Goal: Task Accomplishment & Management: Manage account settings

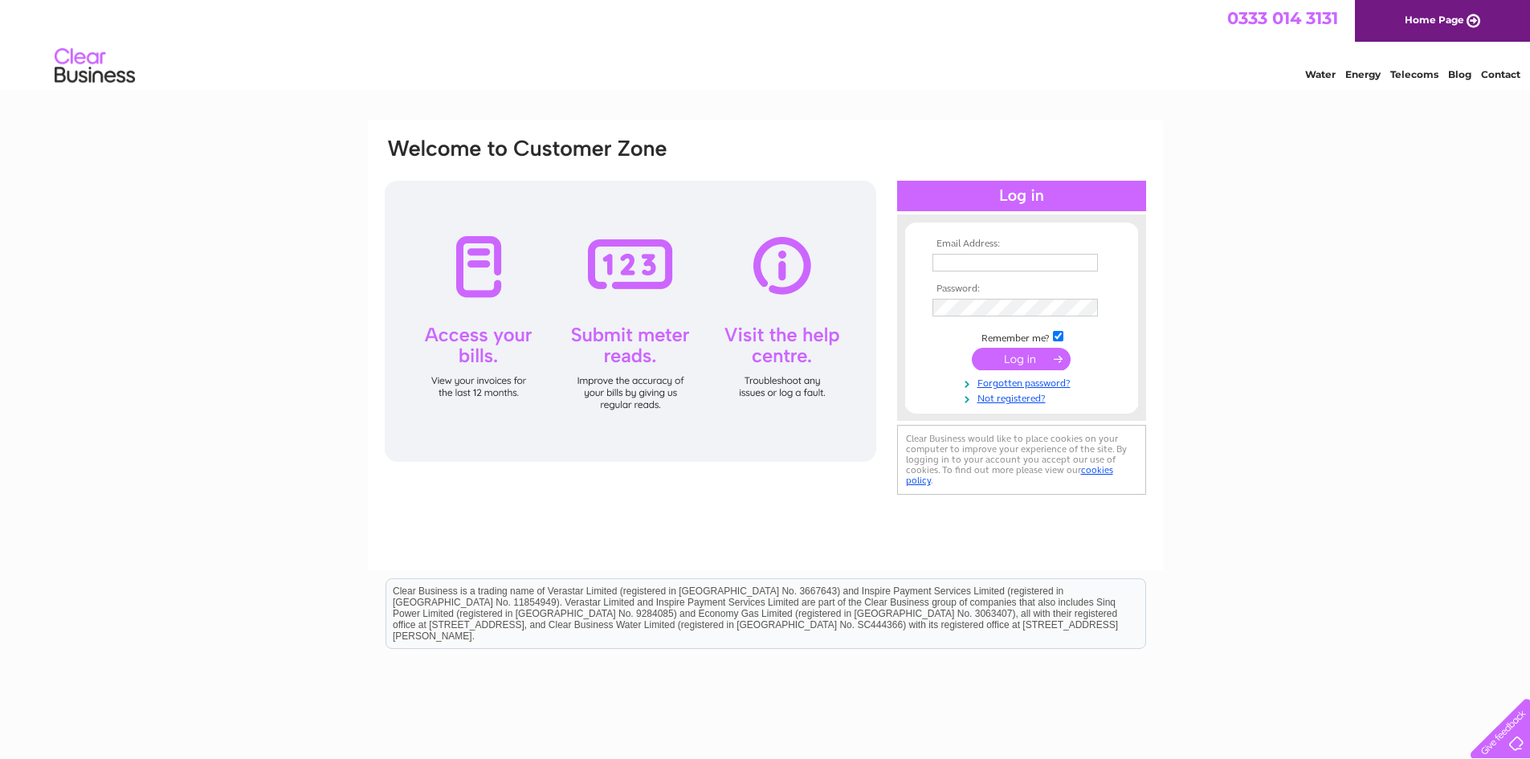
click at [1067, 255] on input "text" at bounding box center [1015, 263] width 165 height 18
type input "[EMAIL_ADDRESS][DOMAIN_NAME]"
click at [972, 349] on input "submit" at bounding box center [1021, 360] width 99 height 22
click at [1014, 395] on link "Forgotten password?" at bounding box center [1024, 397] width 182 height 15
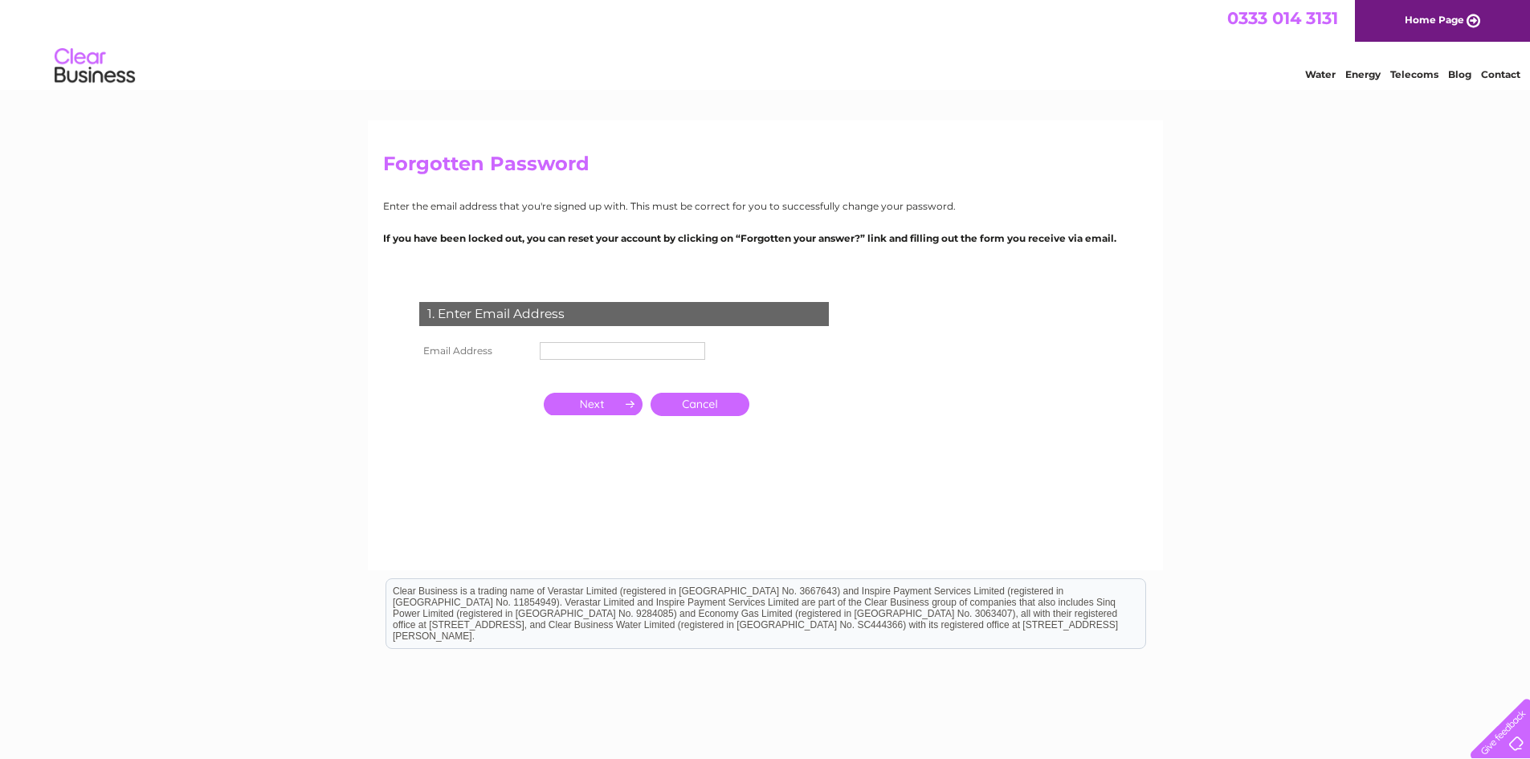
click at [564, 352] on input "text" at bounding box center [622, 351] width 165 height 18
type input "[EMAIL_ADDRESS][DOMAIN_NAME]"
click at [602, 405] on input "button" at bounding box center [593, 405] width 99 height 22
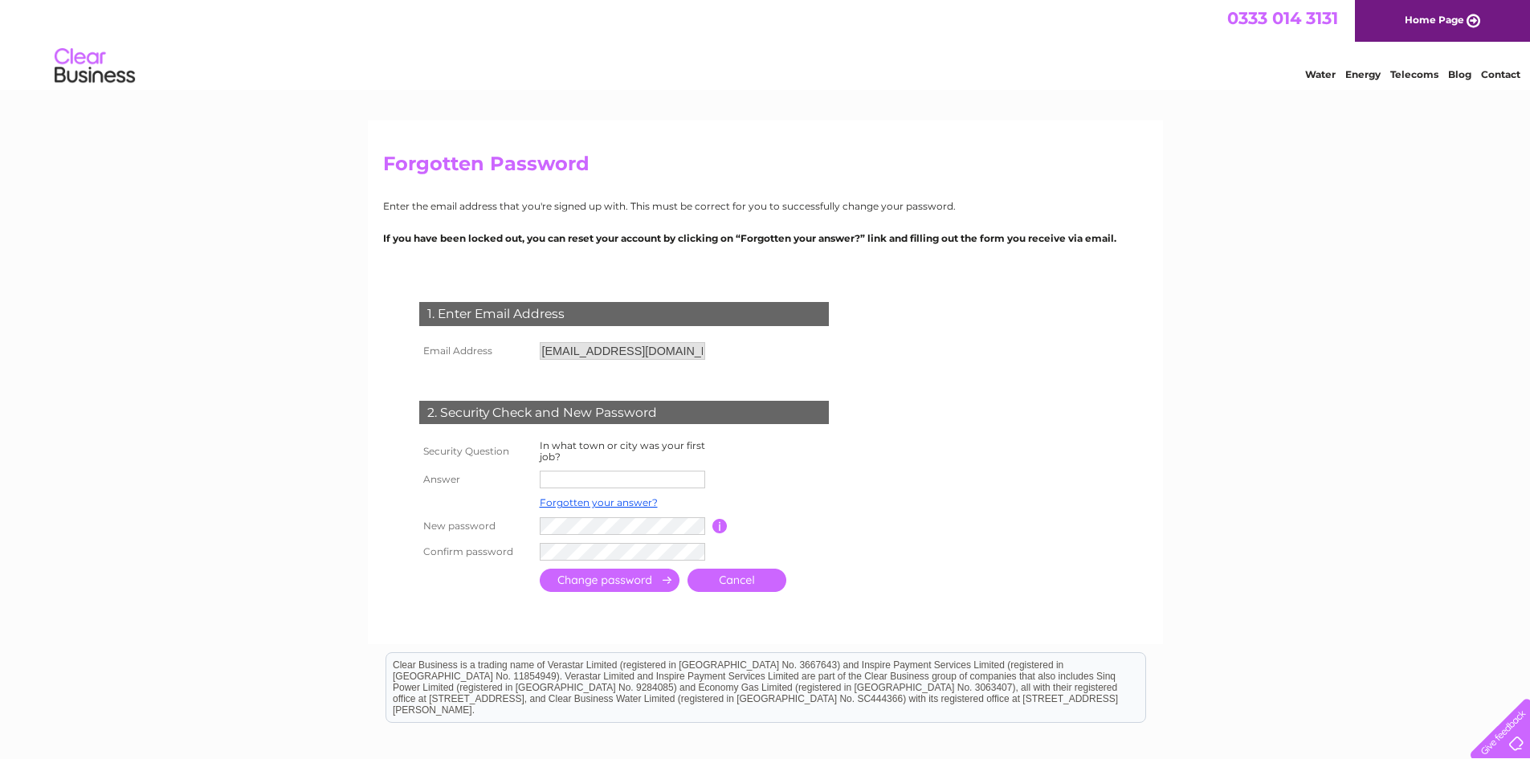
click at [582, 481] on input "text" at bounding box center [622, 480] width 165 height 18
type input "Kingussie"
click at [631, 576] on input "submit" at bounding box center [610, 580] width 140 height 23
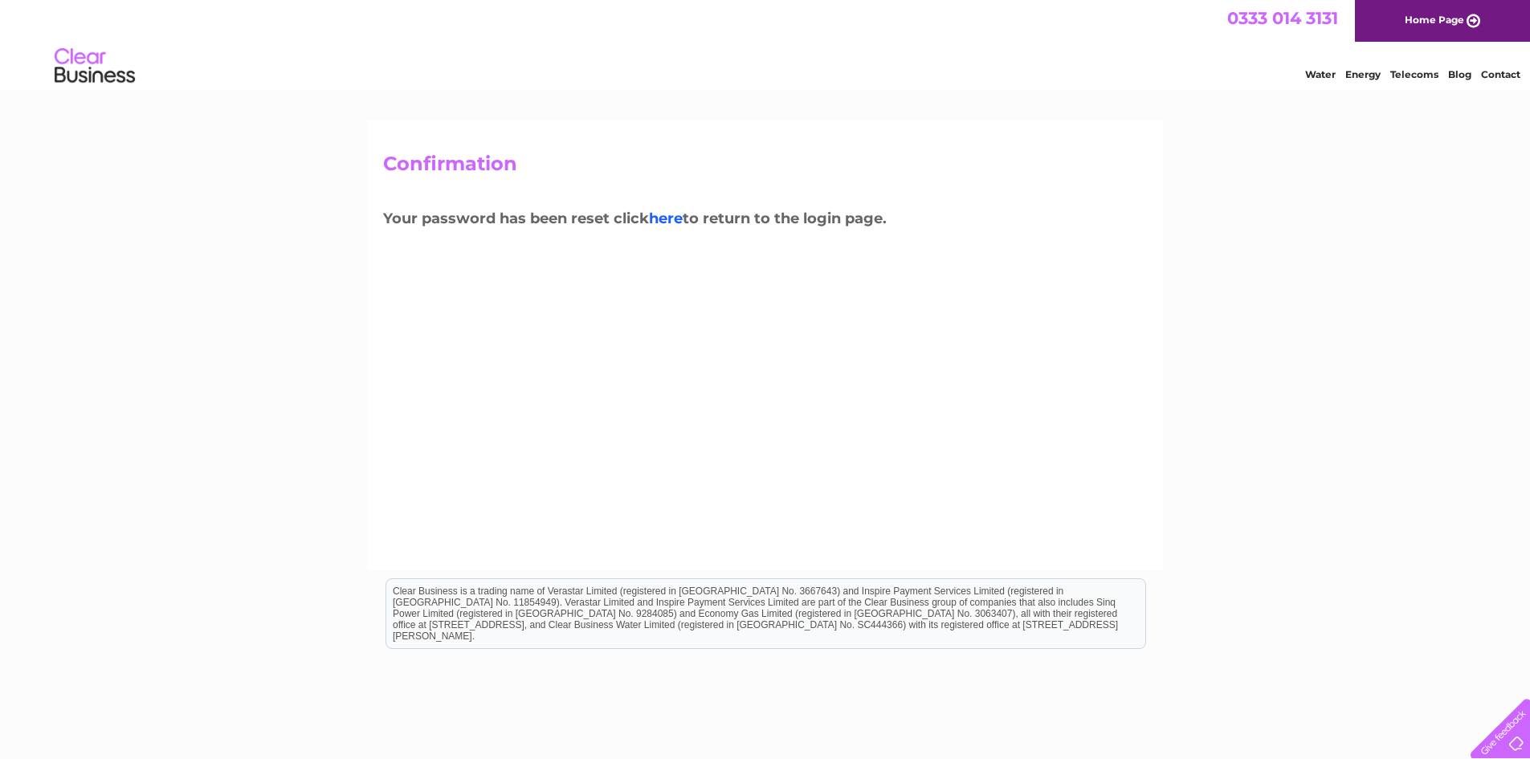
click at [663, 218] on link "here" at bounding box center [666, 219] width 34 height 18
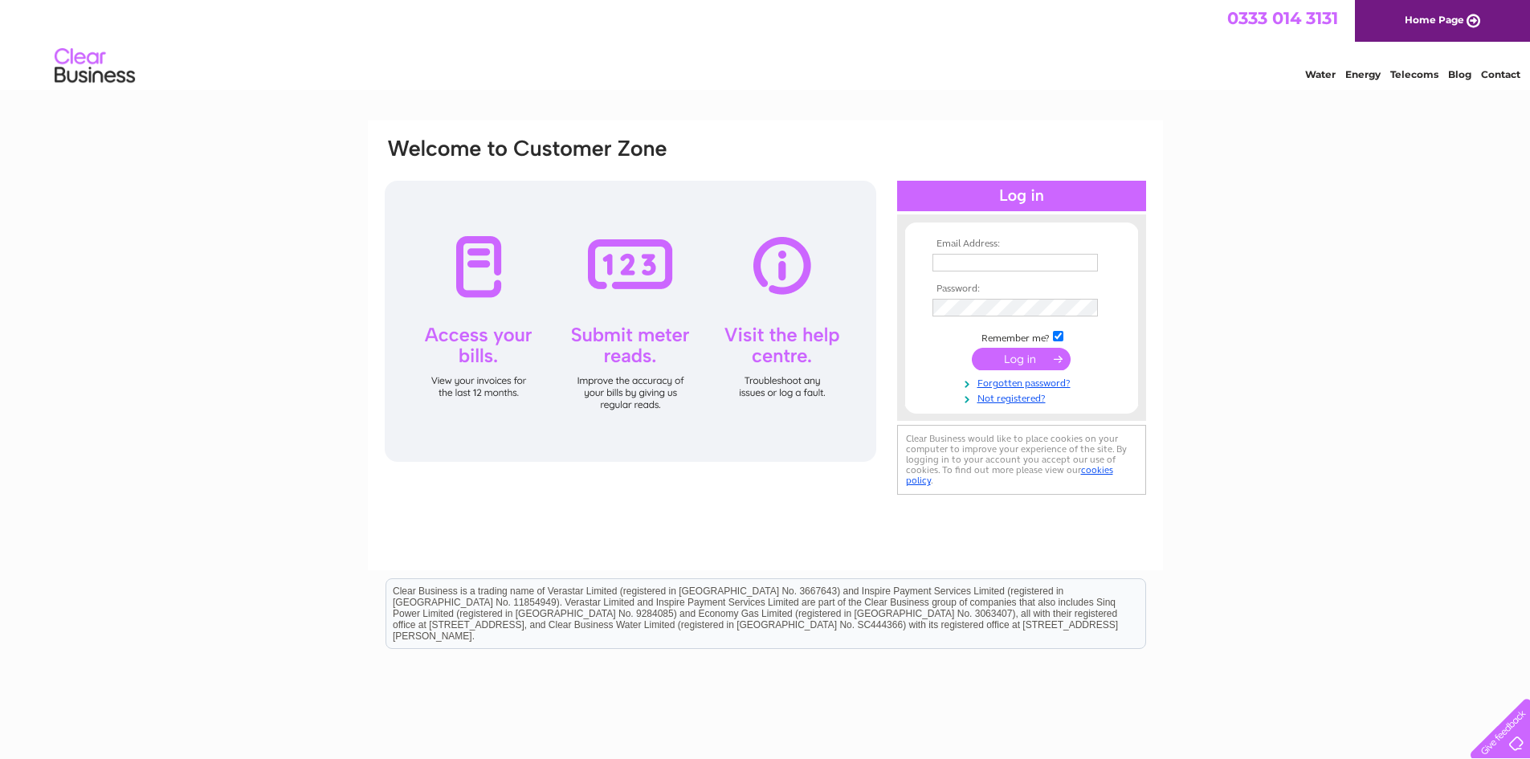
type input "laundry65kingussie@gmail.com"
click at [998, 353] on input "submit" at bounding box center [1021, 359] width 99 height 22
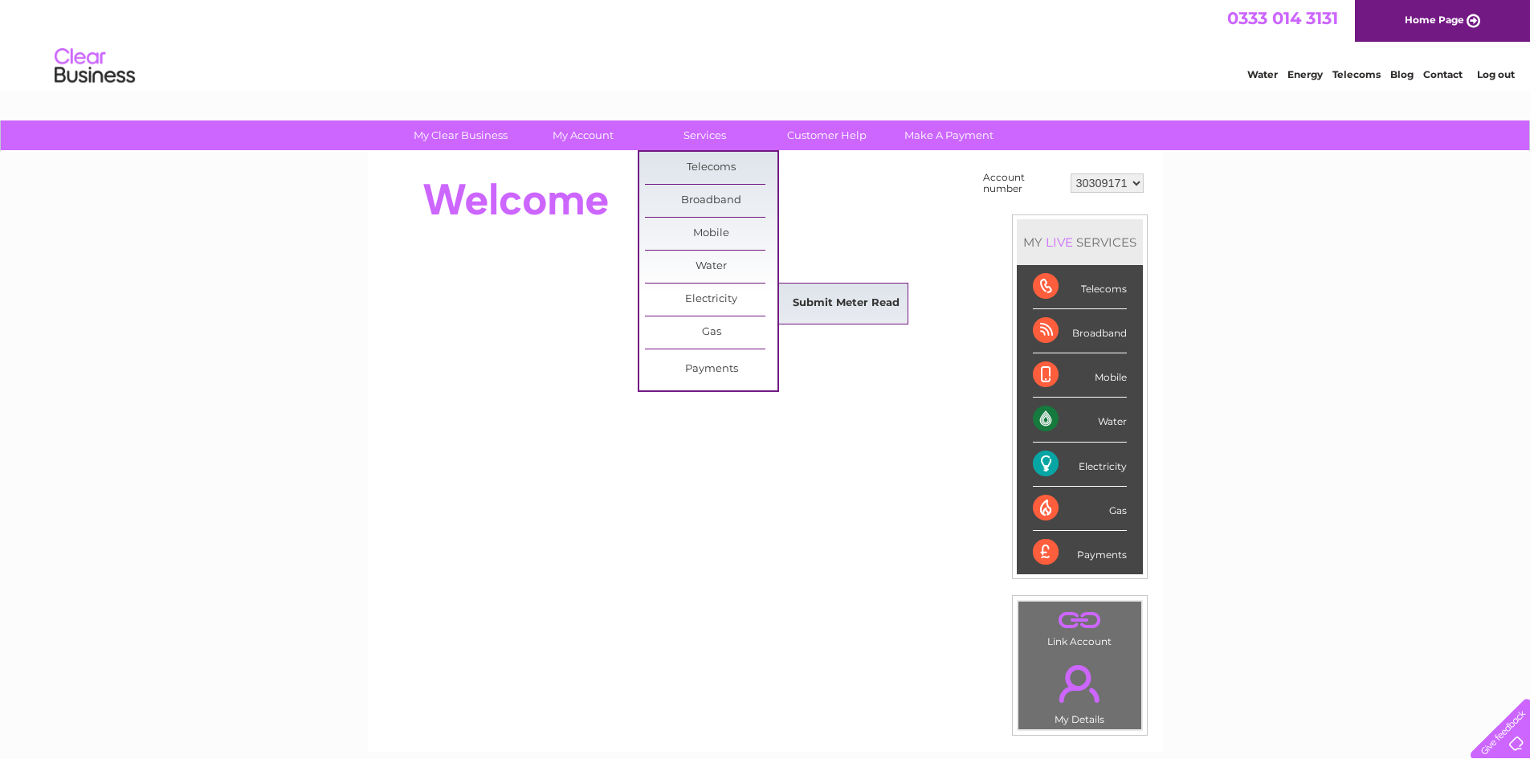
click at [812, 307] on link "Submit Meter Read" at bounding box center [846, 304] width 133 height 32
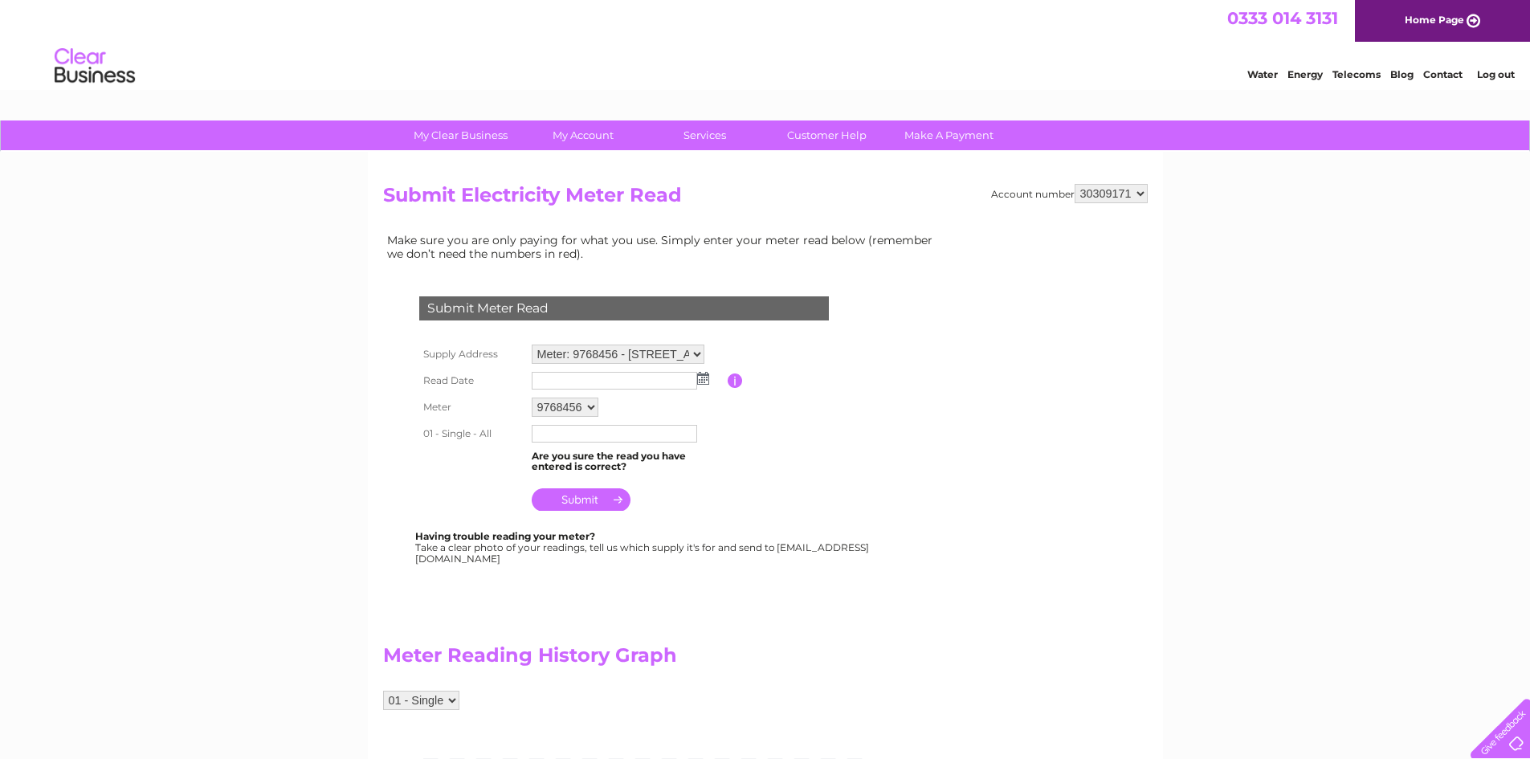
click at [707, 379] on img at bounding box center [703, 378] width 12 height 13
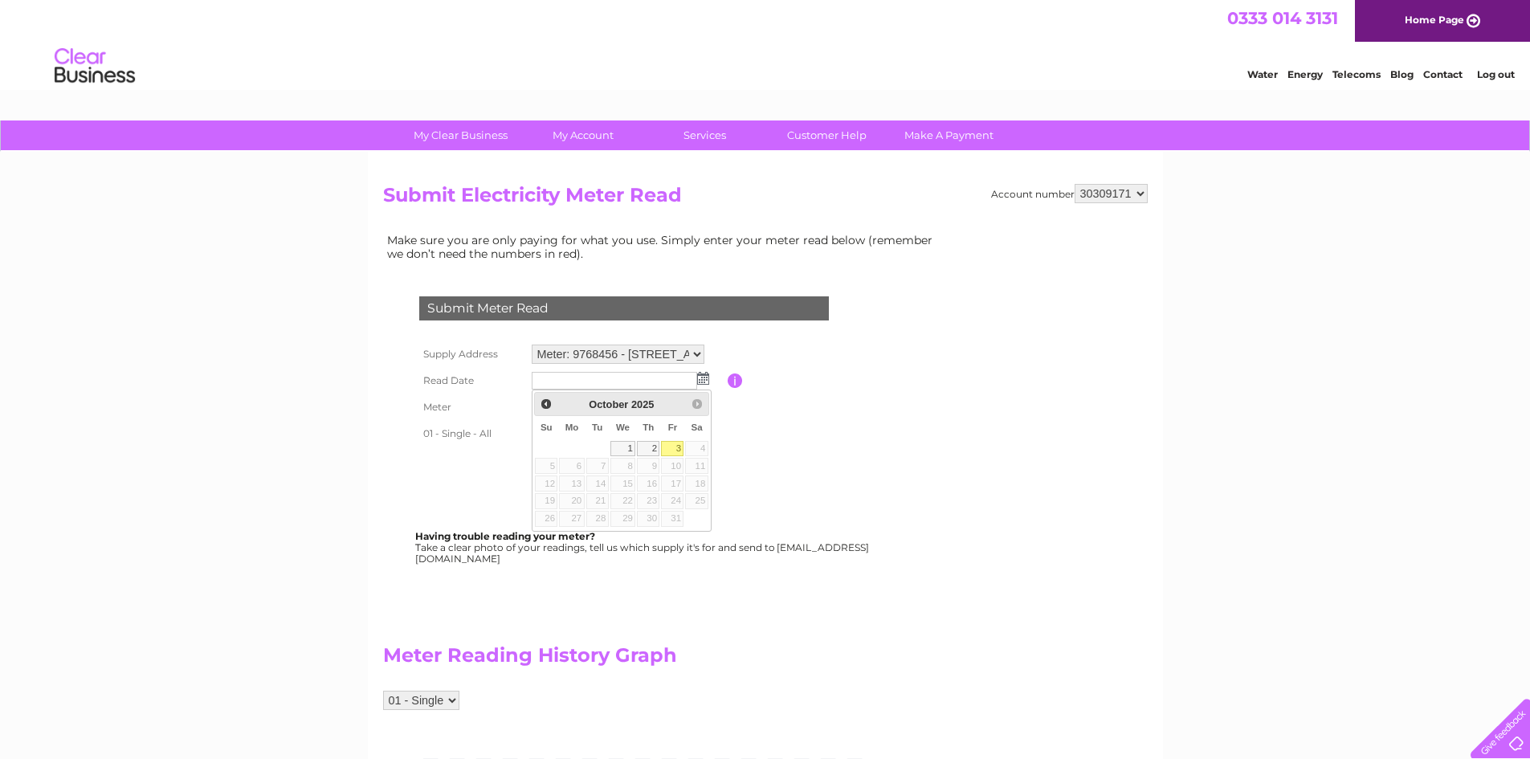
click at [671, 446] on link "3" at bounding box center [672, 449] width 22 height 16
type input "2025/10/03"
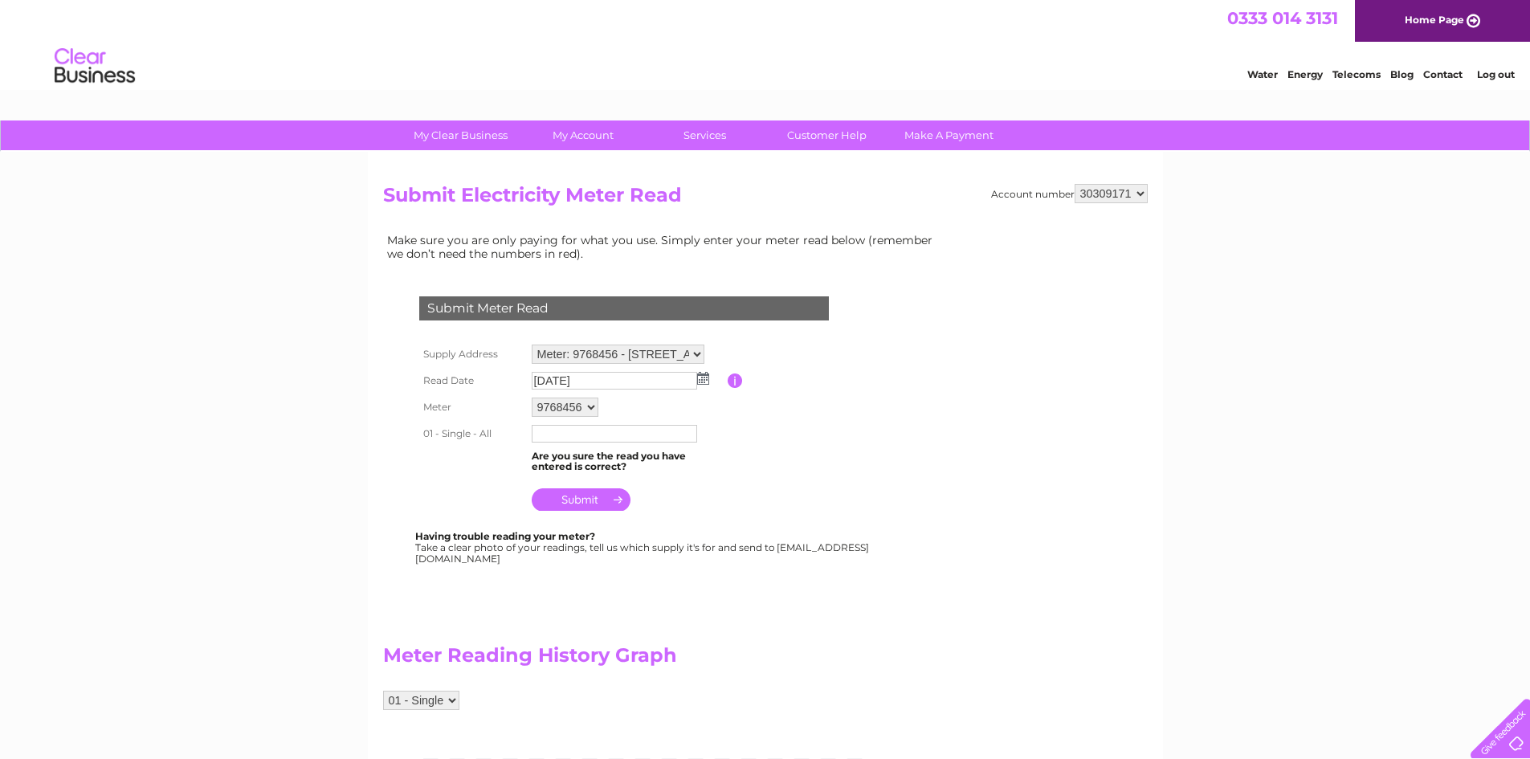
click at [558, 436] on input "text" at bounding box center [614, 434] width 165 height 18
type input "830646"
click at [599, 503] on input "submit" at bounding box center [581, 499] width 99 height 22
